Goal: Task Accomplishment & Management: Complete application form

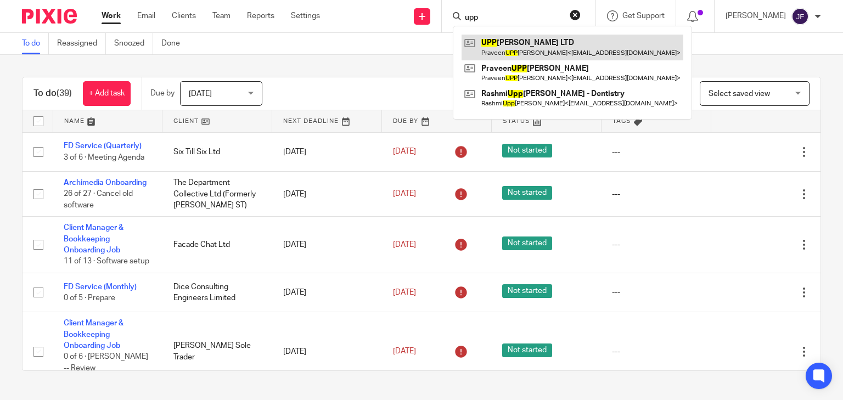
type input "upp"
click at [549, 44] on link at bounding box center [573, 47] width 222 height 25
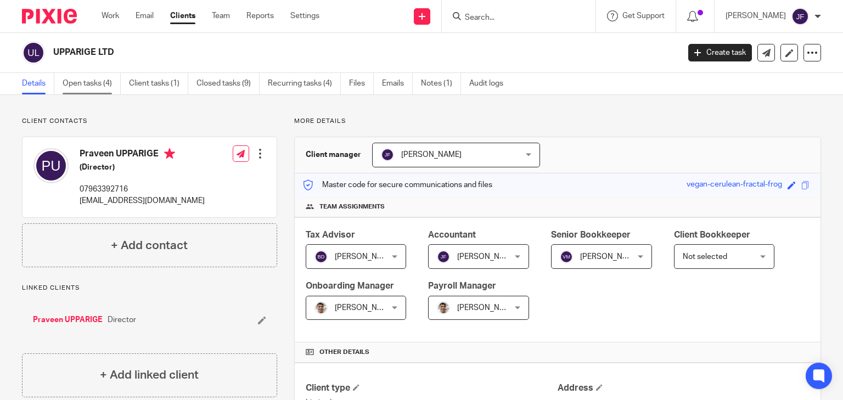
click at [77, 82] on link "Open tasks (4)" at bounding box center [92, 83] width 58 height 21
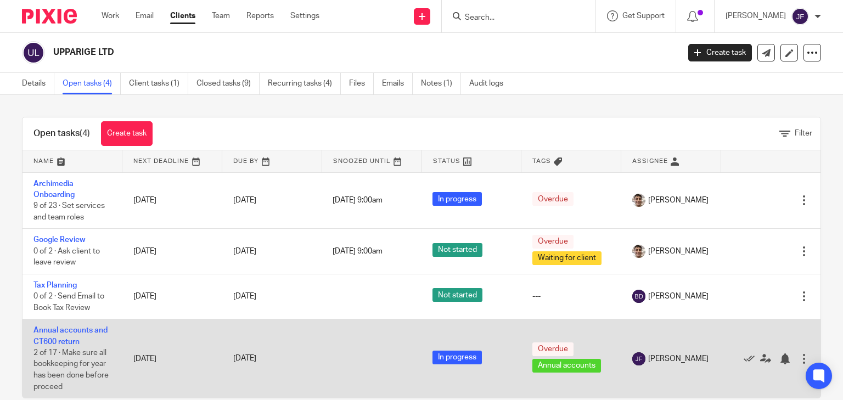
click at [82, 336] on td "Annual accounts and CT600 return 2 of 17 · Make sure all bookkeeping for year h…" at bounding box center [73, 359] width 100 height 79
click at [63, 336] on td "Annual accounts and CT600 return 2 of 17 · Make sure all bookkeeping for year h…" at bounding box center [73, 359] width 100 height 79
click at [59, 345] on link "Annual accounts and CT600 return" at bounding box center [70, 336] width 74 height 19
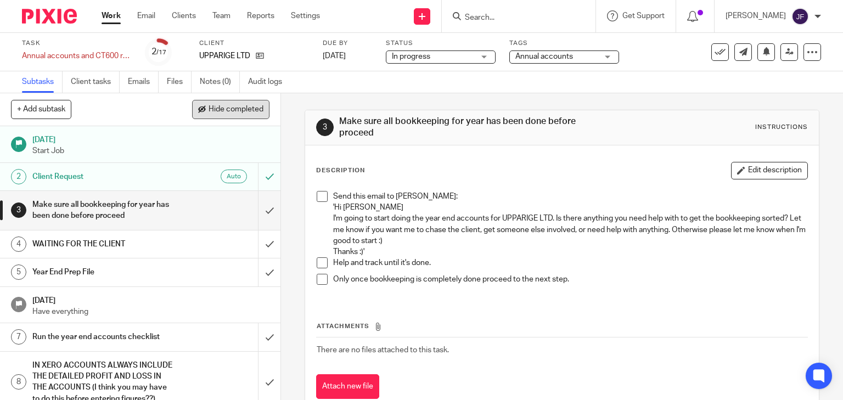
click at [217, 113] on span "Hide completed" at bounding box center [236, 109] width 55 height 9
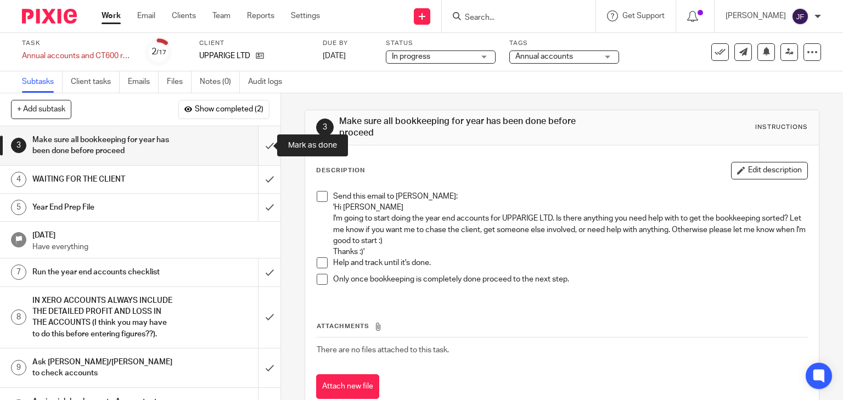
click at [266, 145] on input "submit" at bounding box center [140, 145] width 281 height 39
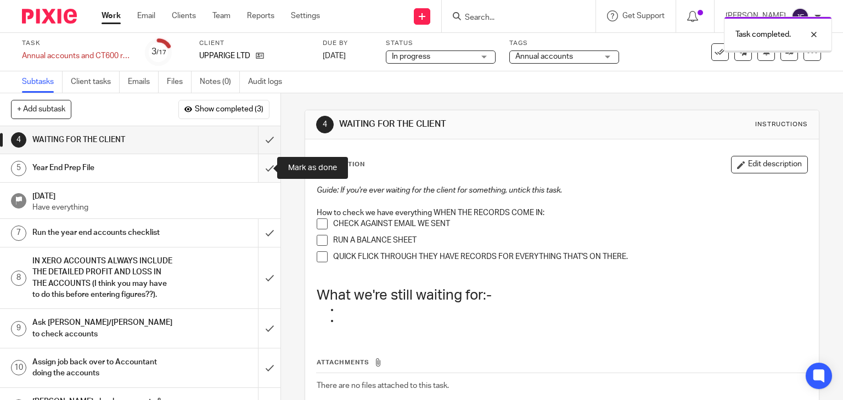
click at [260, 166] on input "submit" at bounding box center [140, 167] width 281 height 27
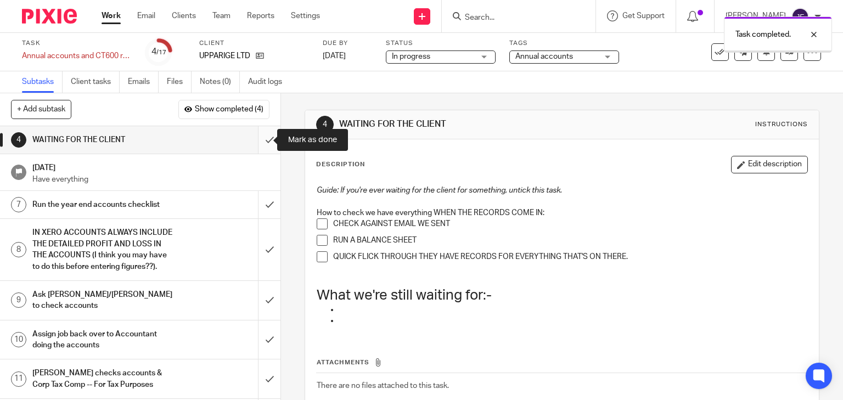
click at [259, 141] on input "submit" at bounding box center [140, 139] width 281 height 27
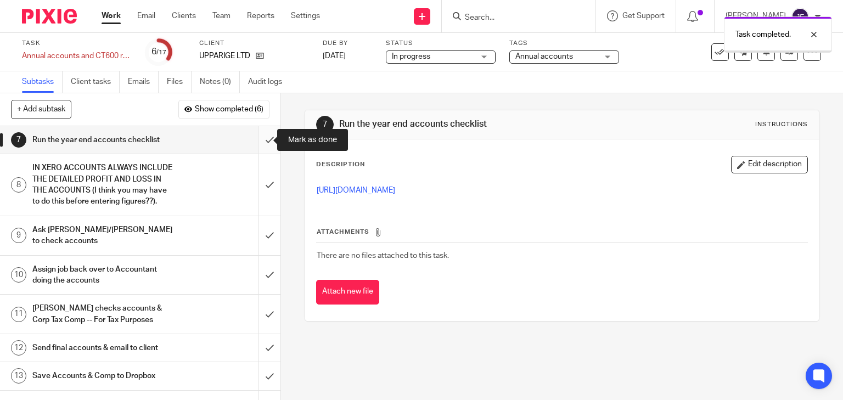
click at [256, 143] on input "submit" at bounding box center [140, 139] width 281 height 27
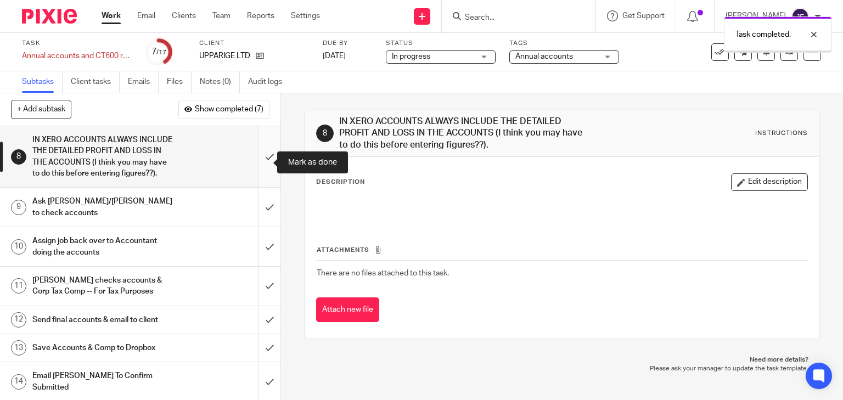
click at [259, 164] on input "submit" at bounding box center [140, 156] width 281 height 61
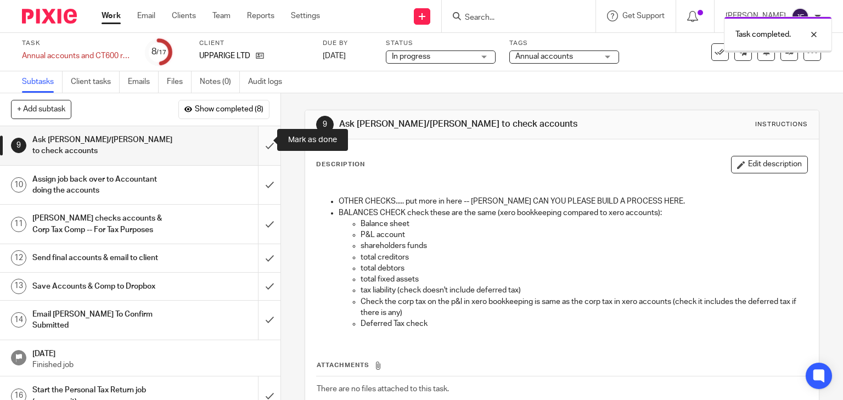
click at [257, 144] on input "submit" at bounding box center [140, 145] width 281 height 39
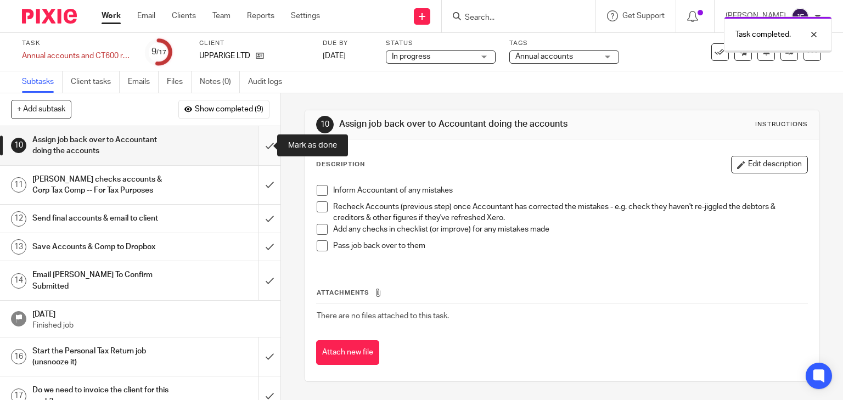
click at [261, 145] on input "submit" at bounding box center [140, 145] width 281 height 39
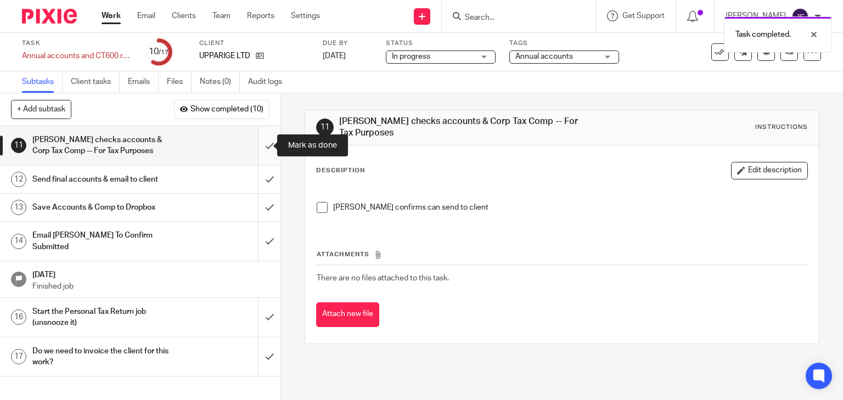
click at [262, 144] on input "submit" at bounding box center [140, 145] width 281 height 39
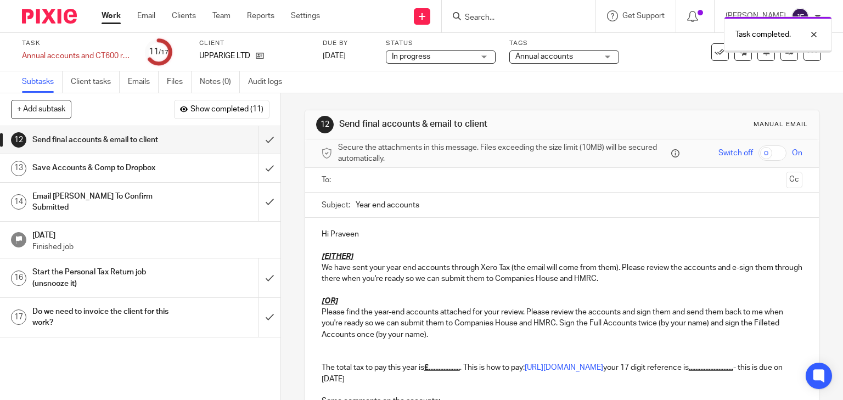
click at [376, 176] on input "text" at bounding box center [562, 180] width 440 height 13
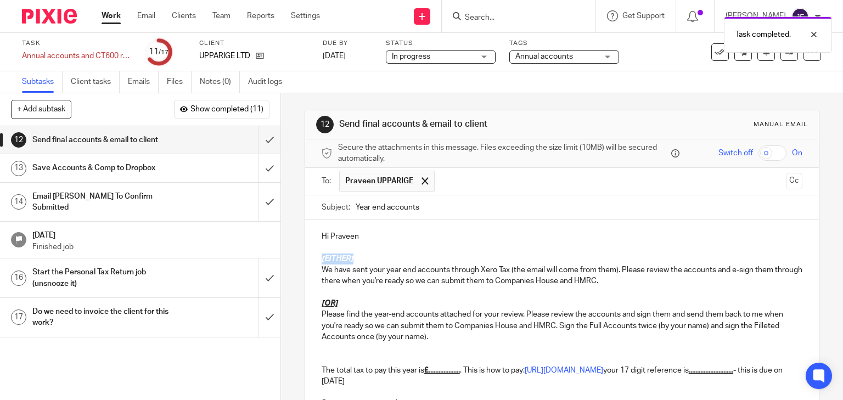
drag, startPoint x: 318, startPoint y: 261, endPoint x: 367, endPoint y: 259, distance: 48.3
click at [367, 259] on p "[EITHER]" at bounding box center [562, 259] width 481 height 11
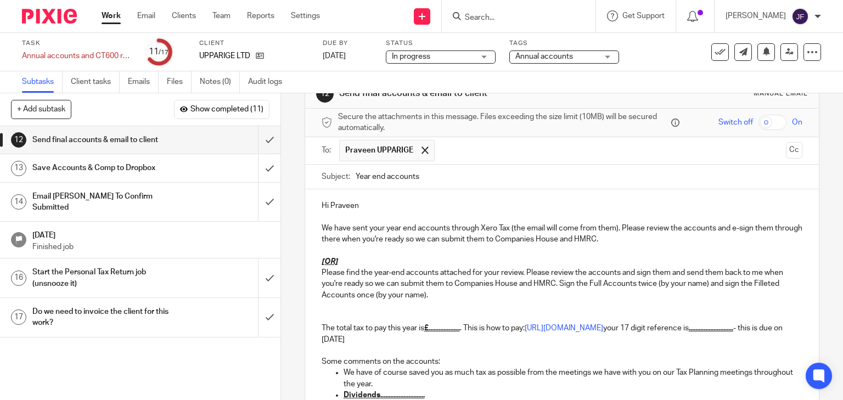
scroll to position [44, 0]
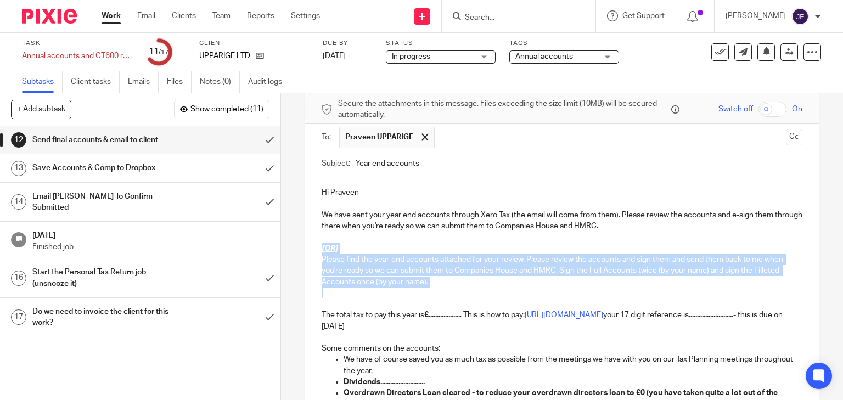
drag, startPoint x: 316, startPoint y: 247, endPoint x: 335, endPoint y: 304, distance: 60.1
click at [335, 304] on div "Hi Praveen We have sent your year end accounts through Xero Tax (the email will…" at bounding box center [562, 358] width 514 height 364
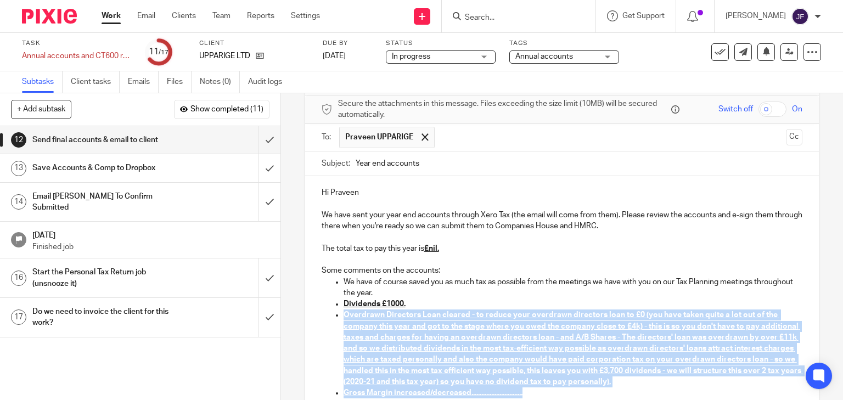
scroll to position [51, 0]
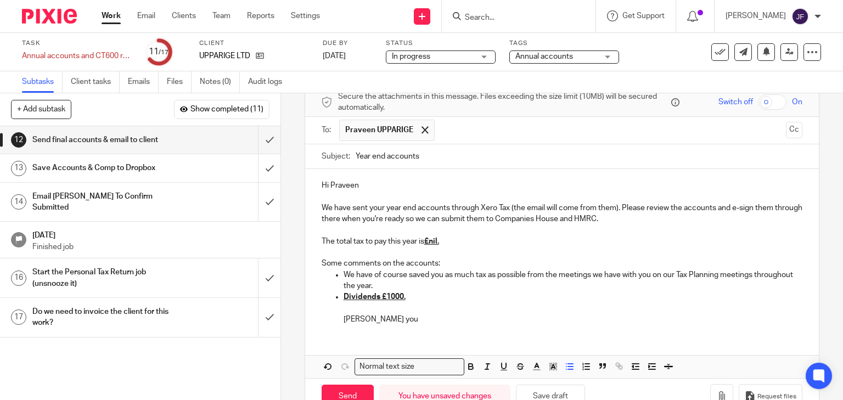
click at [576, 367] on span at bounding box center [577, 368] width 33 height 16
click at [568, 370] on line "button" at bounding box center [570, 370] width 5 height 0
click at [316, 298] on div "Hi Praveen We have sent your year end accounts through Xero Tax (the email will…" at bounding box center [562, 251] width 514 height 164
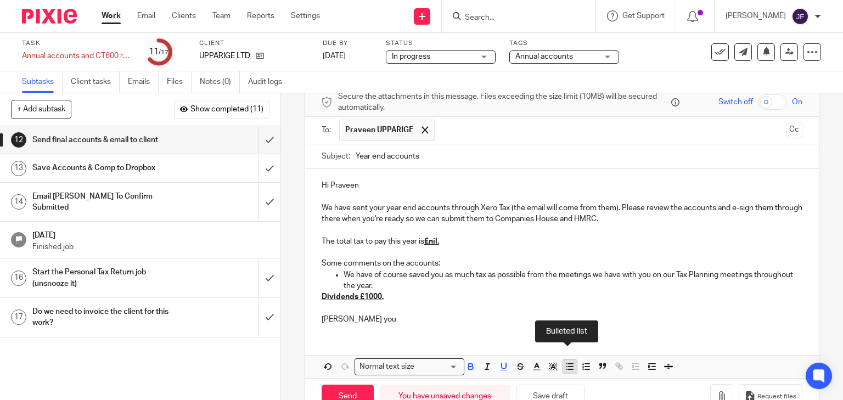
click at [568, 370] on line "button" at bounding box center [570, 370] width 5 height 0
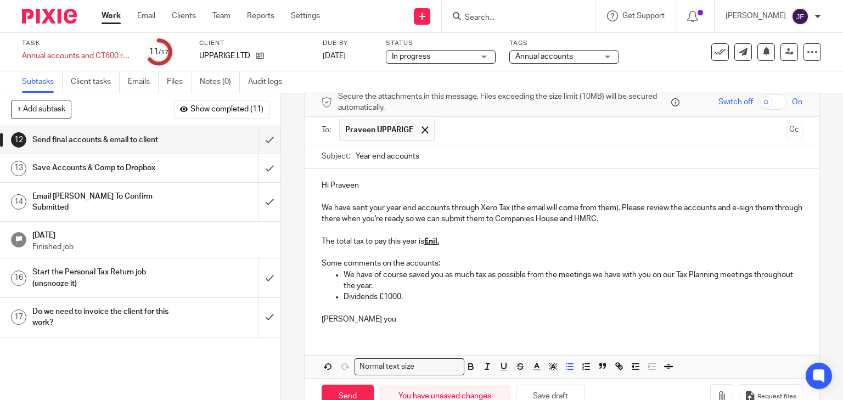
click at [340, 326] on div "Hi Praveen We have sent your year end accounts through Xero Tax (the email will…" at bounding box center [562, 251] width 514 height 164
click at [317, 318] on div "Hi Praveen We have sent your year end accounts through Xero Tax (the email will…" at bounding box center [562, 251] width 514 height 164
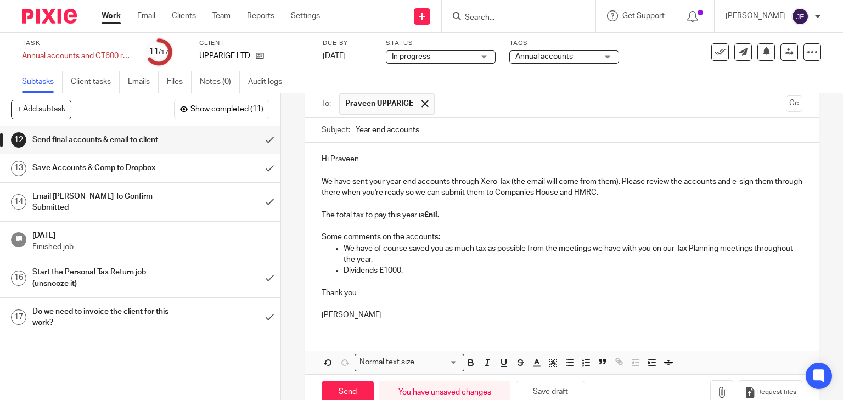
scroll to position [103, 0]
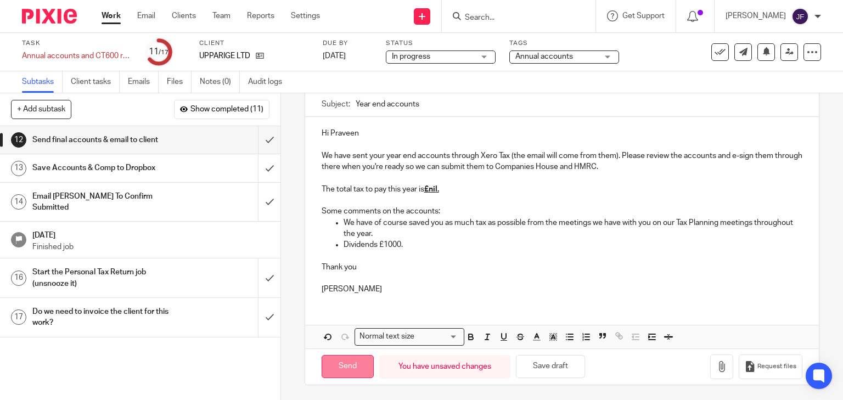
click at [354, 367] on input "Send" at bounding box center [348, 367] width 52 height 24
type input "Sent"
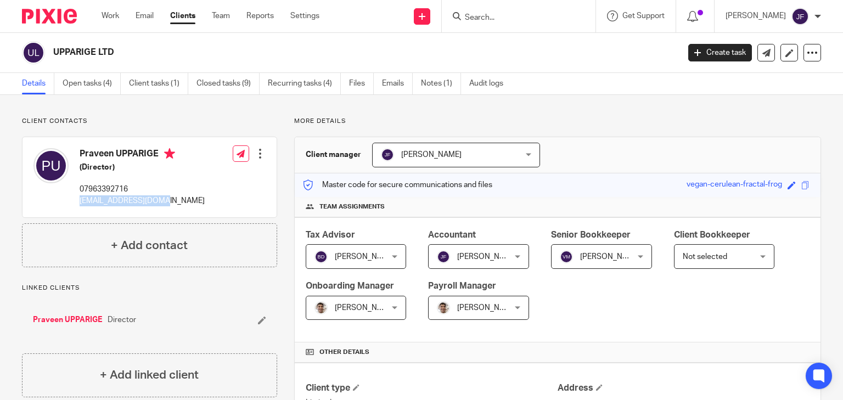
drag, startPoint x: 80, startPoint y: 200, endPoint x: 153, endPoint y: 203, distance: 72.5
click at [153, 203] on p "[EMAIL_ADDRESS][DOMAIN_NAME]" at bounding box center [142, 200] width 125 height 11
copy p "[EMAIL_ADDRESS][DOMAIN_NAME]"
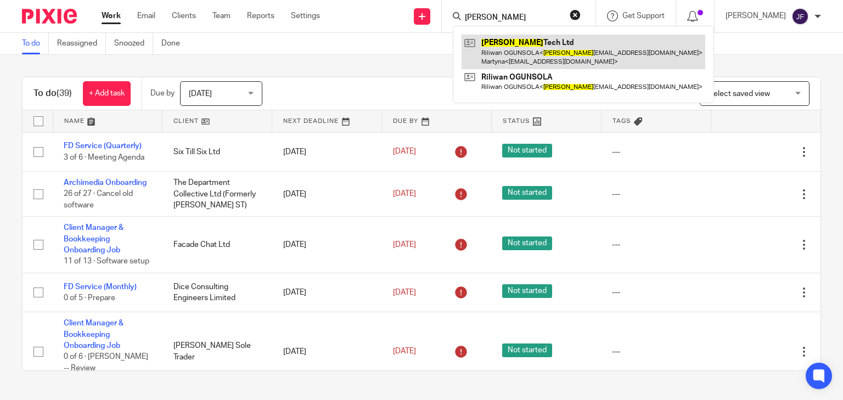
type input "rao"
click at [548, 46] on link at bounding box center [584, 52] width 244 height 34
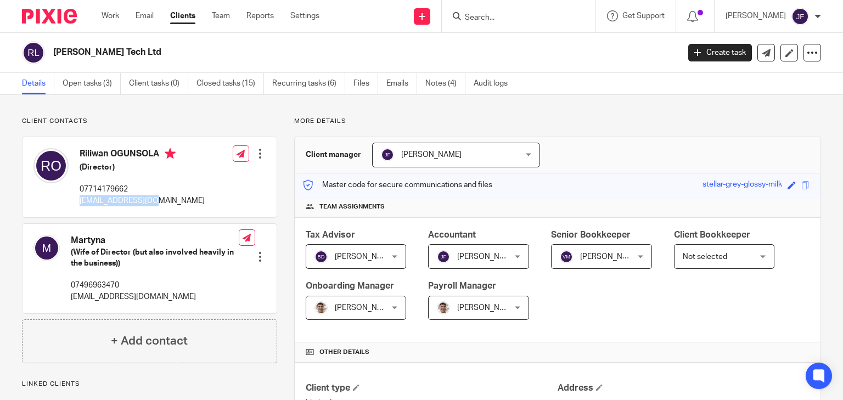
drag, startPoint x: 79, startPoint y: 199, endPoint x: 147, endPoint y: 204, distance: 67.7
click at [147, 204] on p "[EMAIL_ADDRESS][DOMAIN_NAME]" at bounding box center [142, 200] width 125 height 11
copy p "[EMAIL_ADDRESS][DOMAIN_NAME]"
click at [101, 83] on link "Open tasks (3)" at bounding box center [92, 83] width 58 height 21
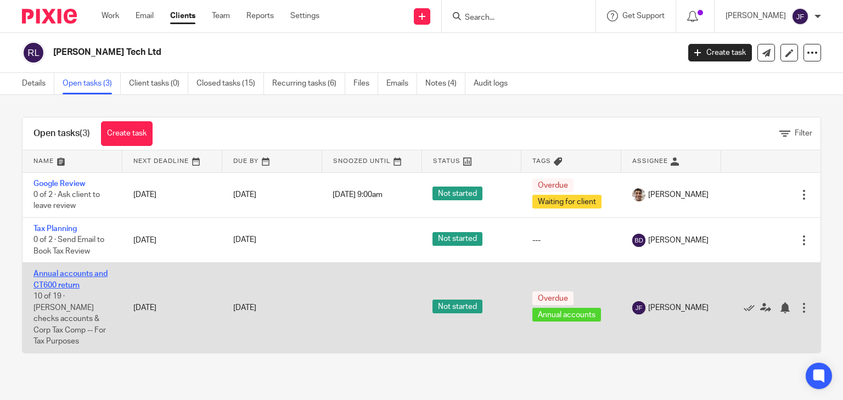
click at [69, 278] on link "Annual accounts and CT600 return" at bounding box center [70, 279] width 74 height 19
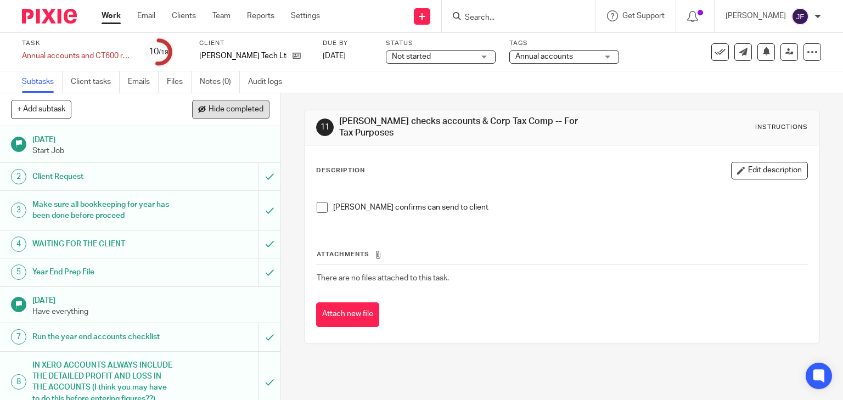
click at [237, 115] on button "Hide completed" at bounding box center [230, 109] width 77 height 19
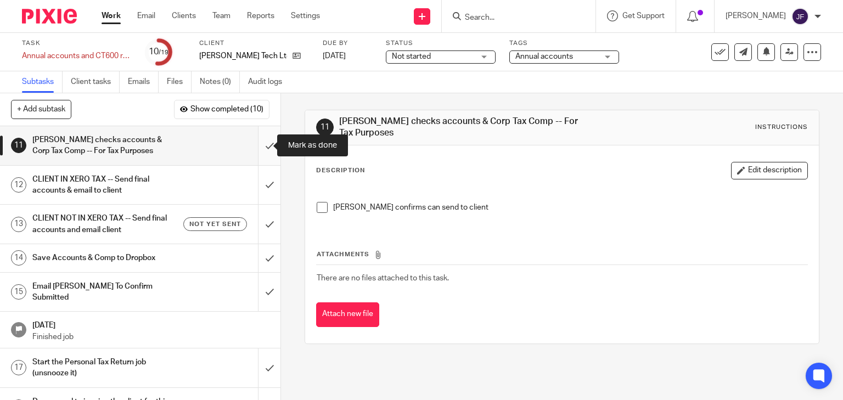
click at [261, 146] on input "submit" at bounding box center [140, 145] width 281 height 39
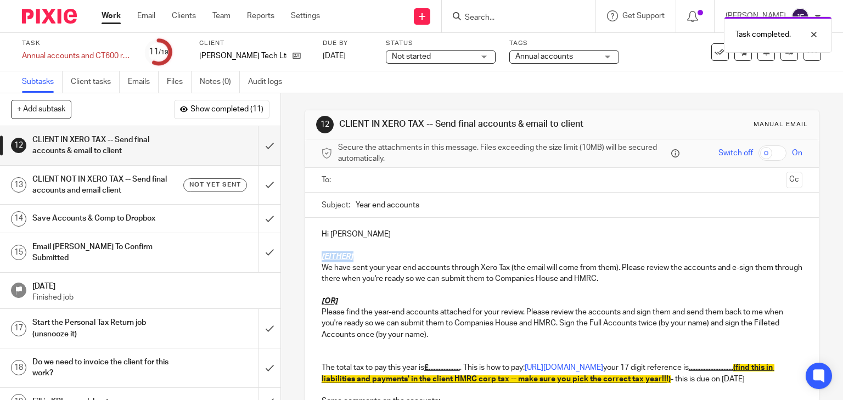
drag, startPoint x: 316, startPoint y: 264, endPoint x: 358, endPoint y: 264, distance: 41.7
click at [358, 264] on div "Hi [PERSON_NAME] [EITHER] We have sent your year end accounts through Xero Tax …" at bounding box center [562, 406] width 514 height 376
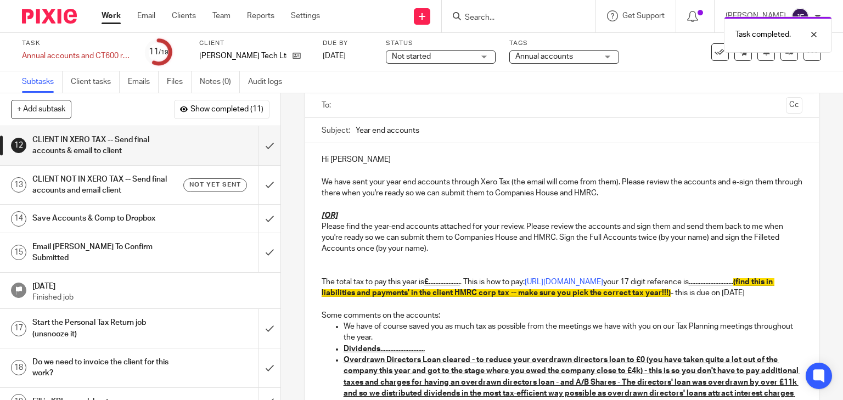
scroll to position [88, 0]
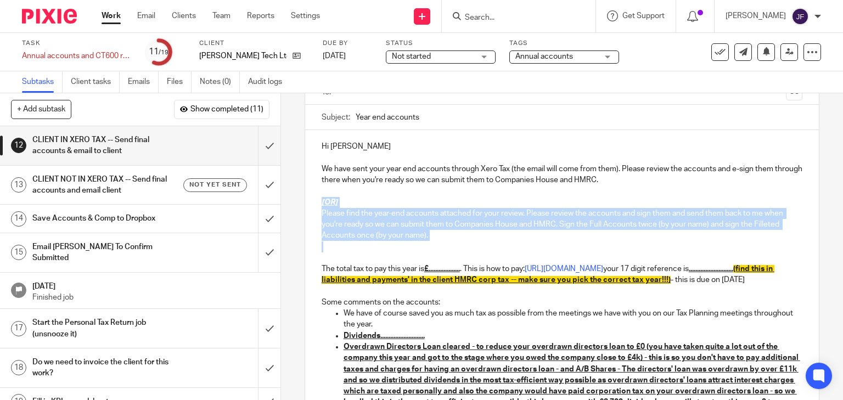
drag, startPoint x: 318, startPoint y: 206, endPoint x: 349, endPoint y: 263, distance: 64.4
click at [338, 268] on div "Hi [PERSON_NAME] We have sent your year end accounts through Xero Tax (the emai…" at bounding box center [562, 312] width 514 height 364
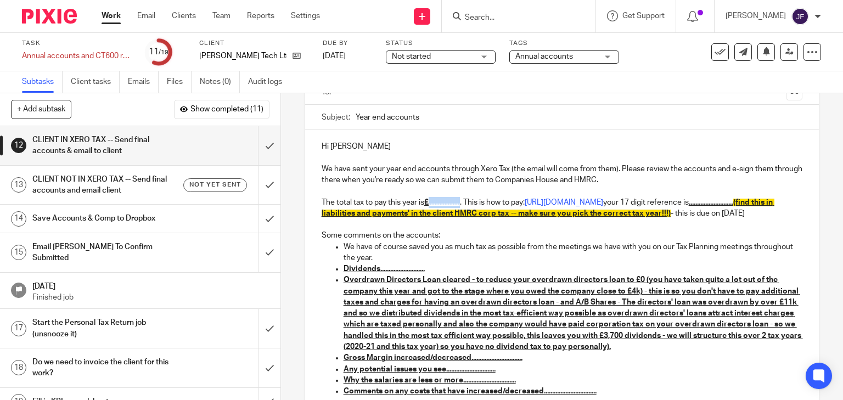
drag, startPoint x: 428, startPoint y: 209, endPoint x: 466, endPoint y: 210, distance: 37.4
click at [466, 210] on p "The total tax to pay this year is £................... . This is how to pay: [U…" at bounding box center [562, 208] width 481 height 23
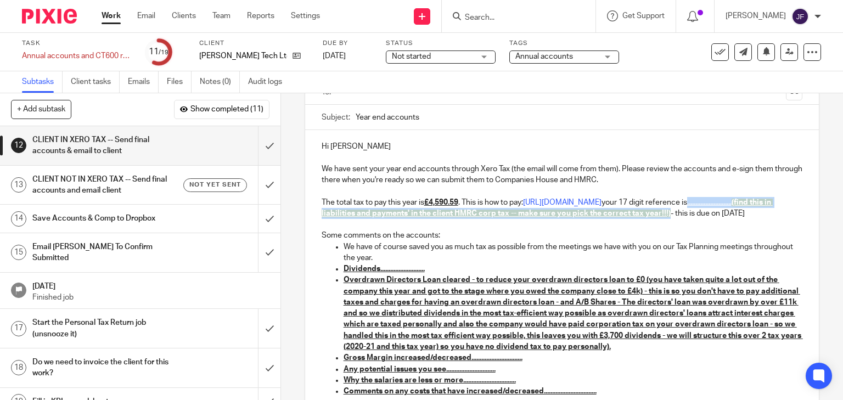
drag, startPoint x: 360, startPoint y: 220, endPoint x: 343, endPoint y: 233, distance: 22.3
click at [343, 220] on p "The total tax to pay this year is £4,590.59 . This is how to pay: [URL][DOMAIN_…" at bounding box center [562, 208] width 481 height 23
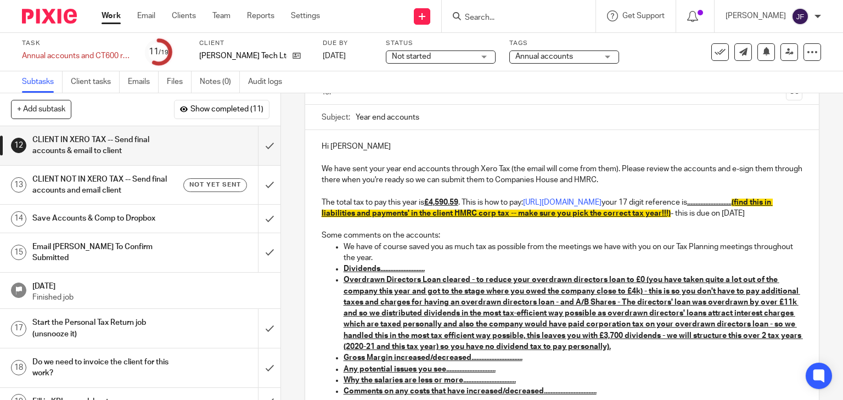
click at [362, 217] on u "........................... (find this in liabilities and payments' in the clie…" at bounding box center [547, 208] width 451 height 19
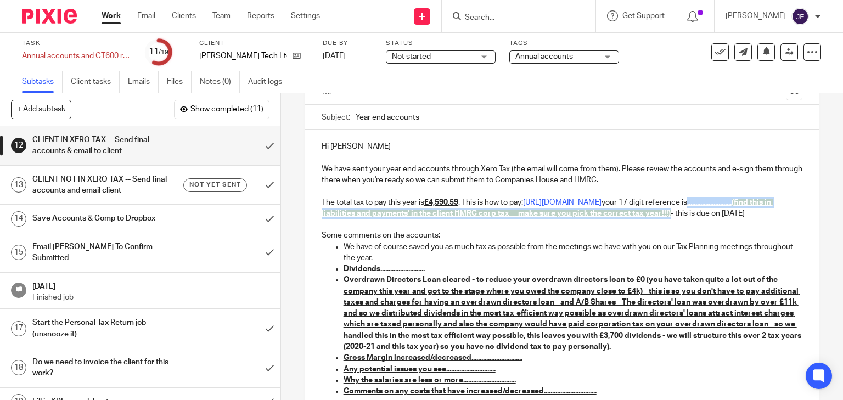
drag, startPoint x: 362, startPoint y: 220, endPoint x: 343, endPoint y: 231, distance: 21.9
click at [343, 217] on u "........................... (find this in liabilities and payments' in the clie…" at bounding box center [547, 208] width 451 height 19
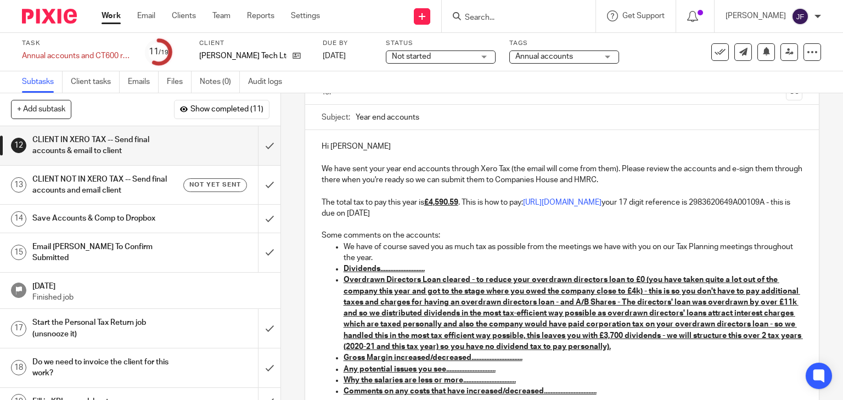
click at [407, 273] on u "Dividends..........................." at bounding box center [384, 269] width 81 height 8
drag, startPoint x: 378, startPoint y: 276, endPoint x: 400, endPoint y: 282, distance: 23.3
click at [378, 273] on u "Dividends..........................." at bounding box center [384, 269] width 81 height 8
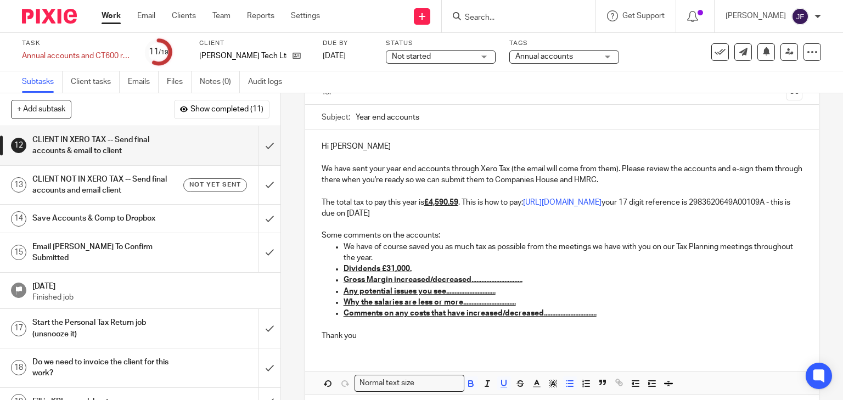
click at [472, 284] on u "Gross Margin increased/decreased..............................." at bounding box center [433, 280] width 179 height 8
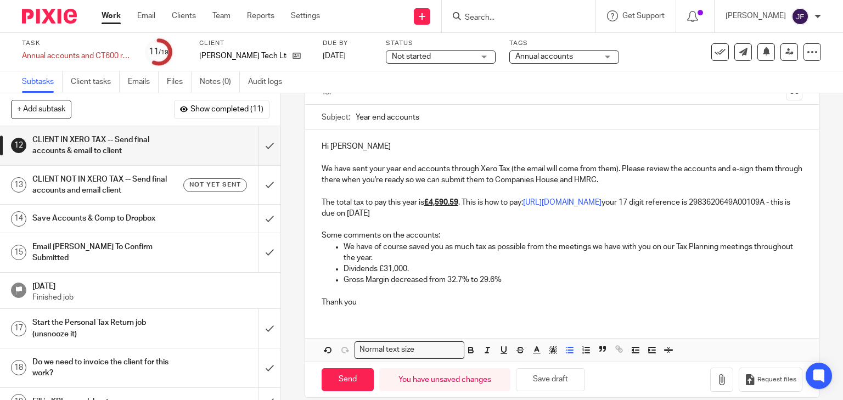
click at [356, 308] on p "Thank you" at bounding box center [562, 302] width 481 height 11
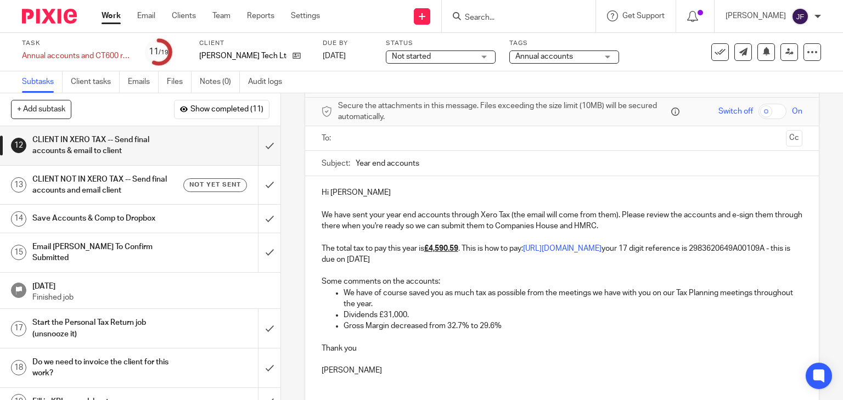
scroll to position [0, 0]
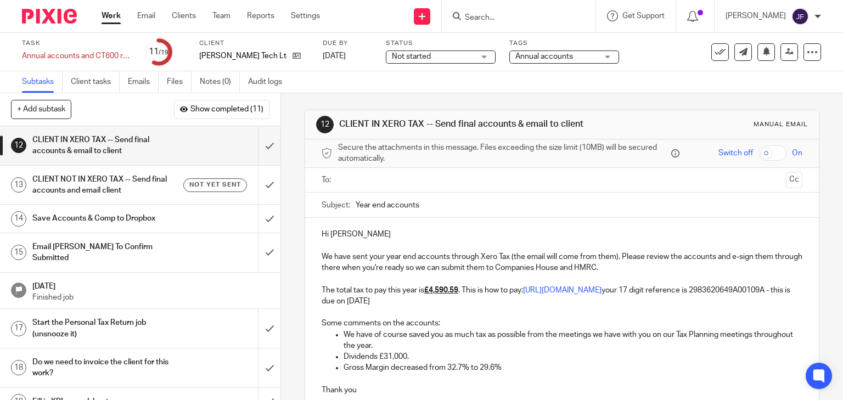
click at [339, 182] on ul at bounding box center [562, 180] width 447 height 18
click at [358, 187] on input "text" at bounding box center [562, 180] width 440 height 13
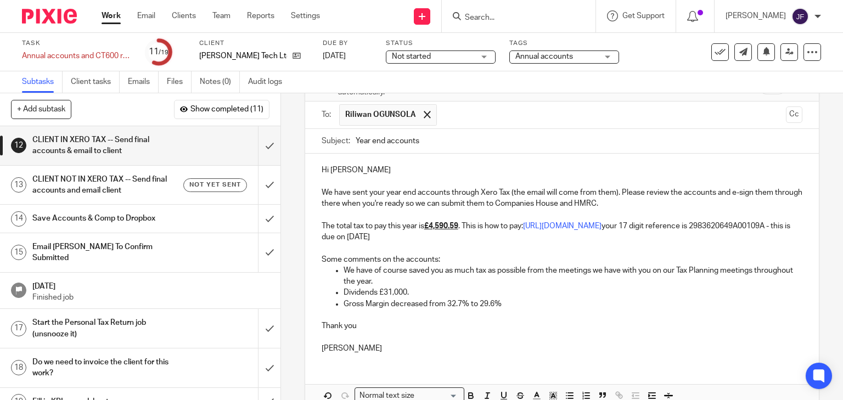
scroll to position [131, 0]
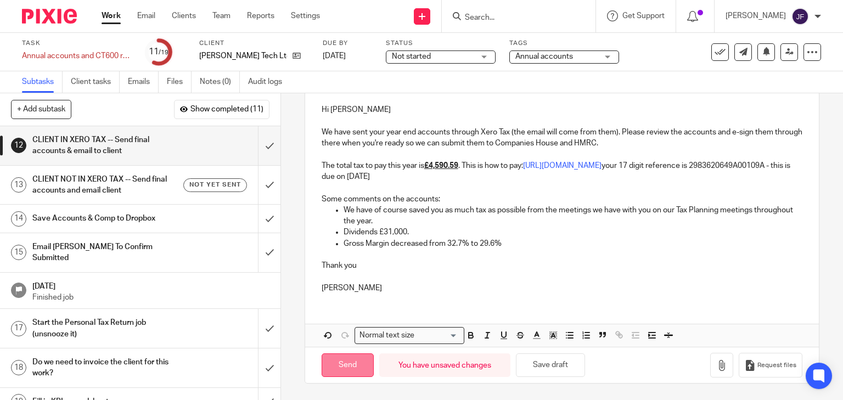
click at [332, 368] on input "Send" at bounding box center [348, 366] width 52 height 24
type input "Sent"
